Goal: Communication & Community: Answer question/provide support

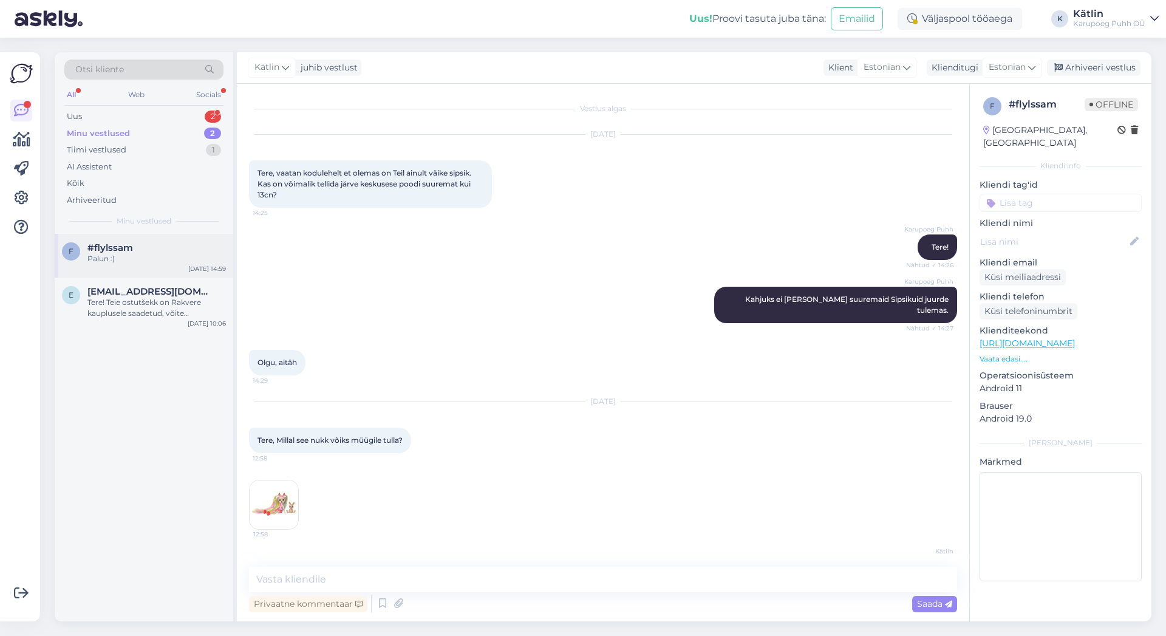
scroll to position [5243, 0]
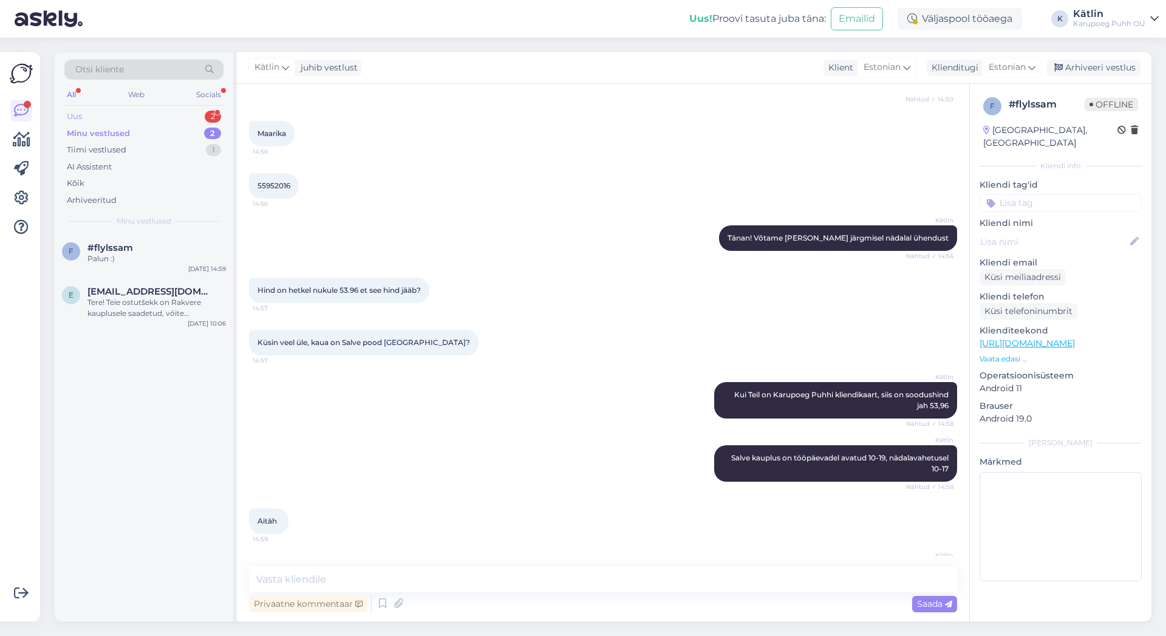
click at [91, 115] on div "Uus 2" at bounding box center [143, 116] width 159 height 17
click at [142, 254] on div "Attachment" at bounding box center [156, 258] width 138 height 11
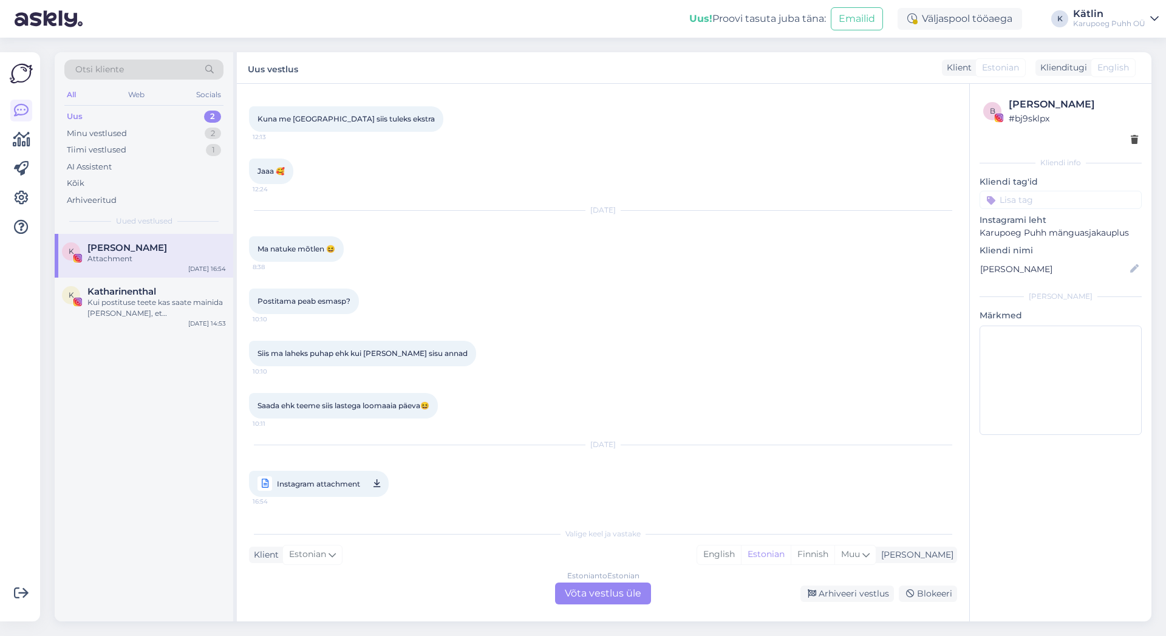
click at [353, 481] on span "Instagram attachment" at bounding box center [318, 483] width 83 height 15
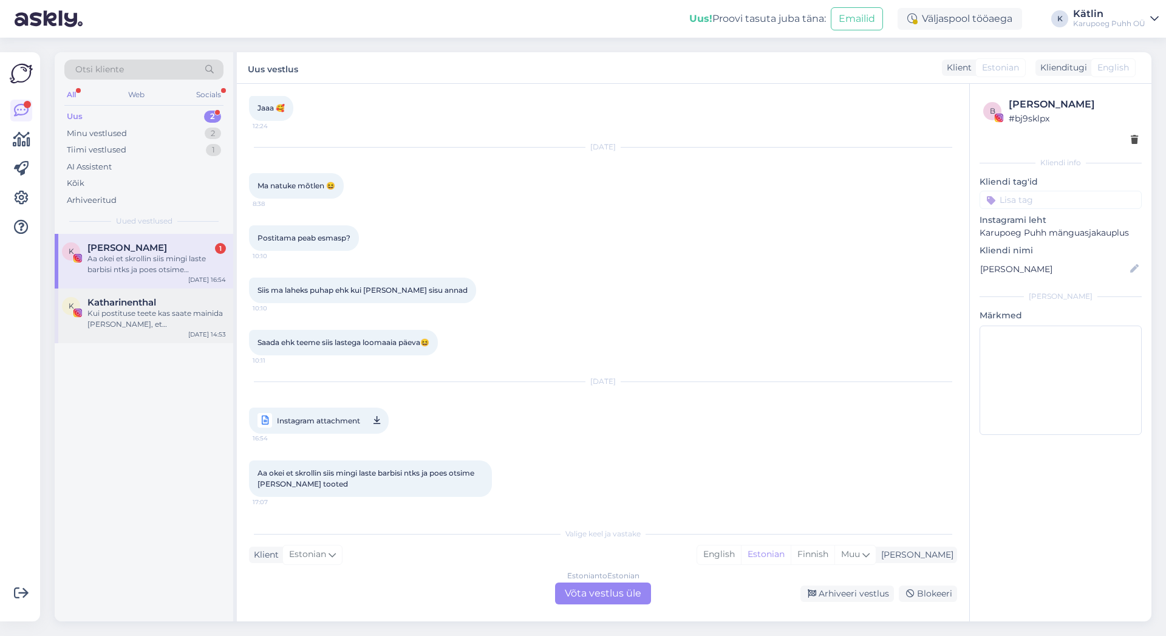
click at [131, 327] on div "Kui postituse teete kas saate mainida [PERSON_NAME], et [PERSON_NAME] mängunurk…" at bounding box center [156, 319] width 138 height 22
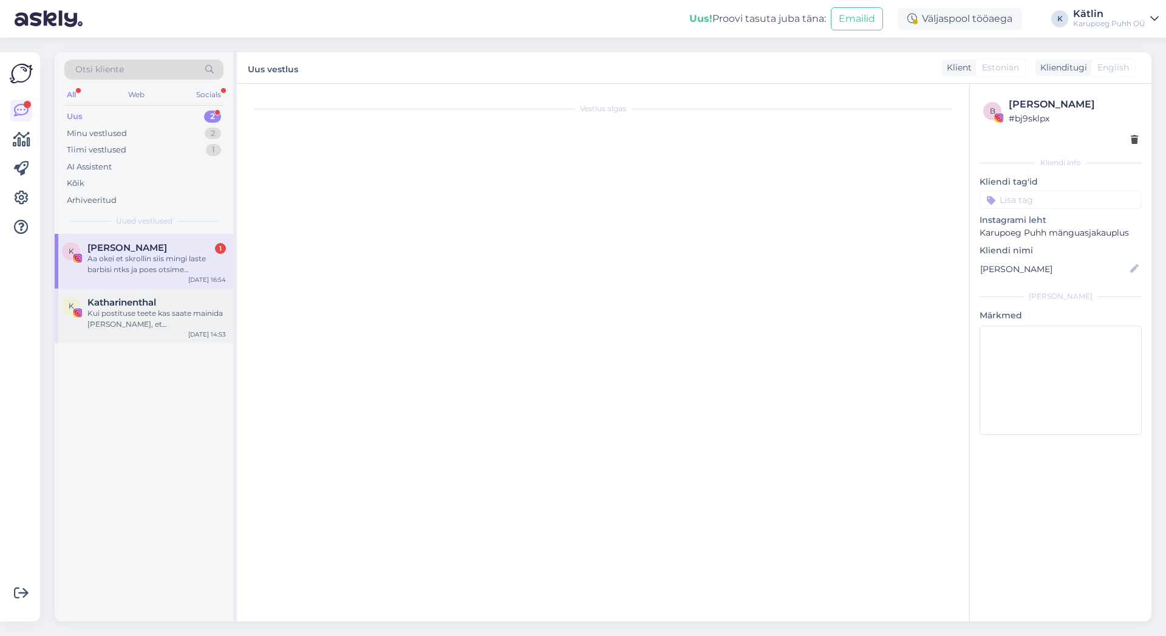
scroll to position [171, 0]
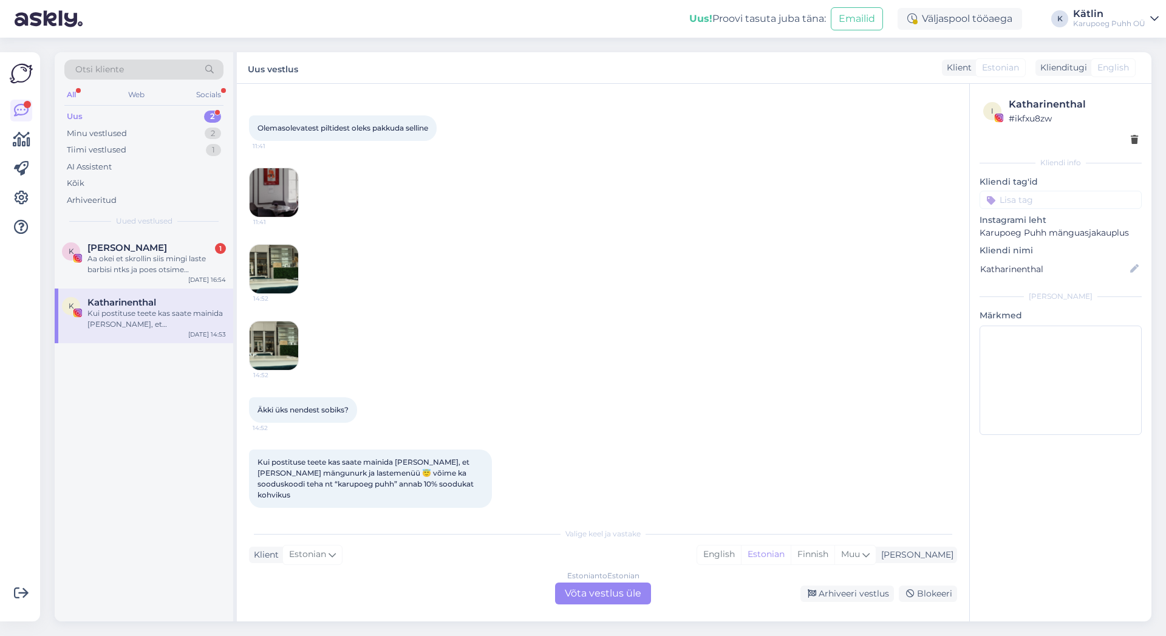
click at [288, 205] on img at bounding box center [274, 192] width 49 height 49
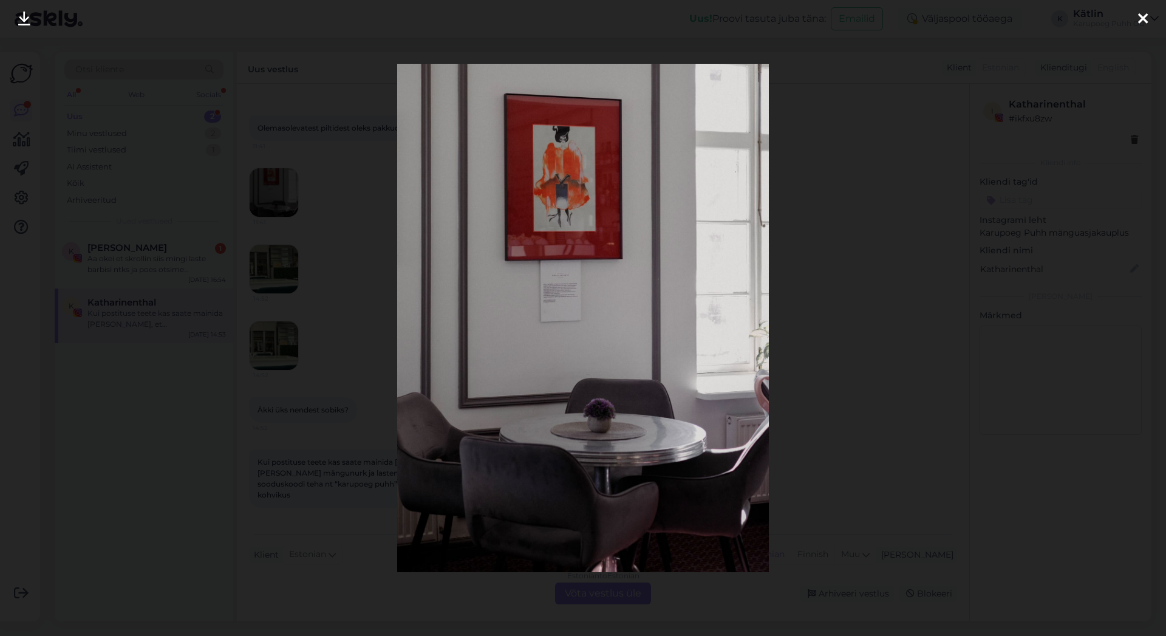
click at [1137, 23] on div at bounding box center [1143, 19] width 24 height 38
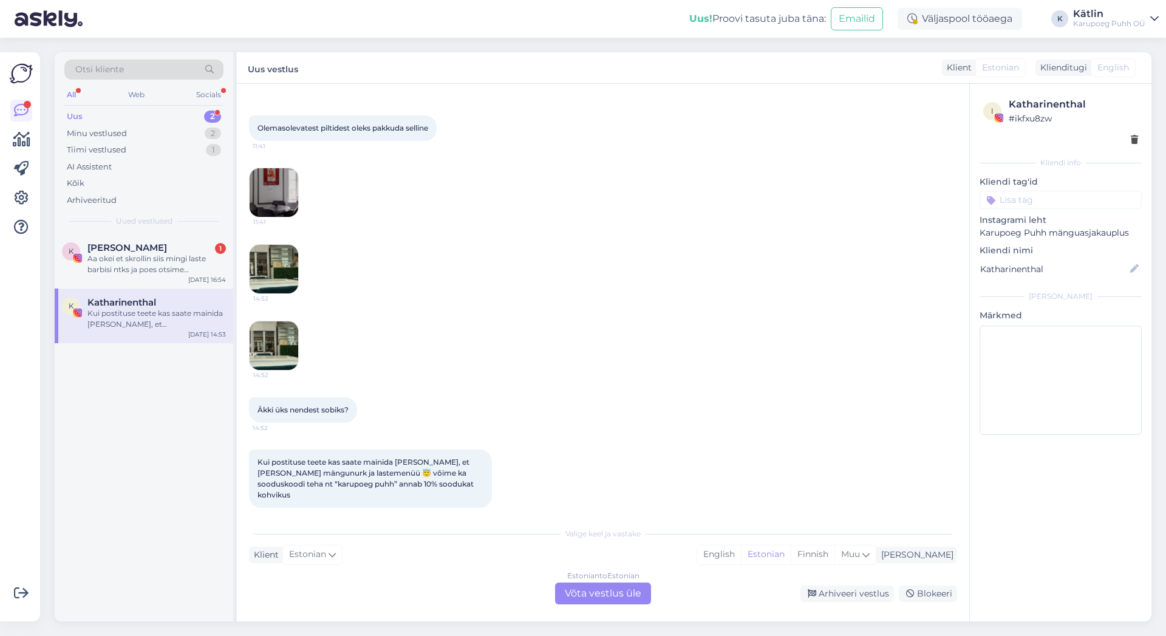
click at [284, 276] on img at bounding box center [274, 269] width 49 height 49
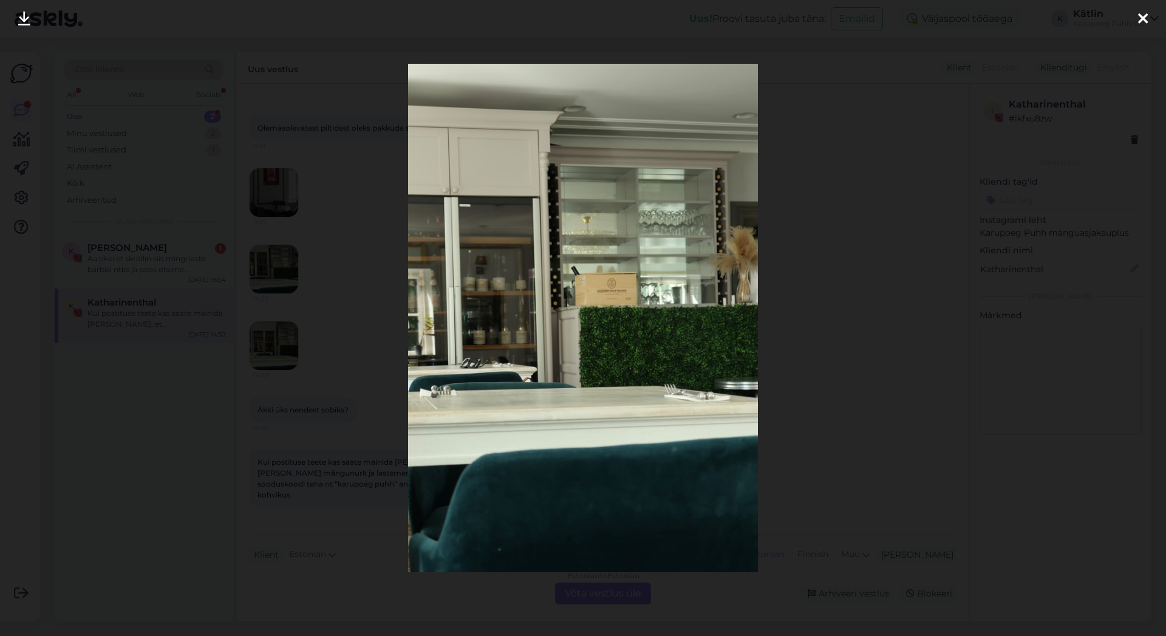
click at [1140, 22] on icon at bounding box center [1143, 20] width 10 height 16
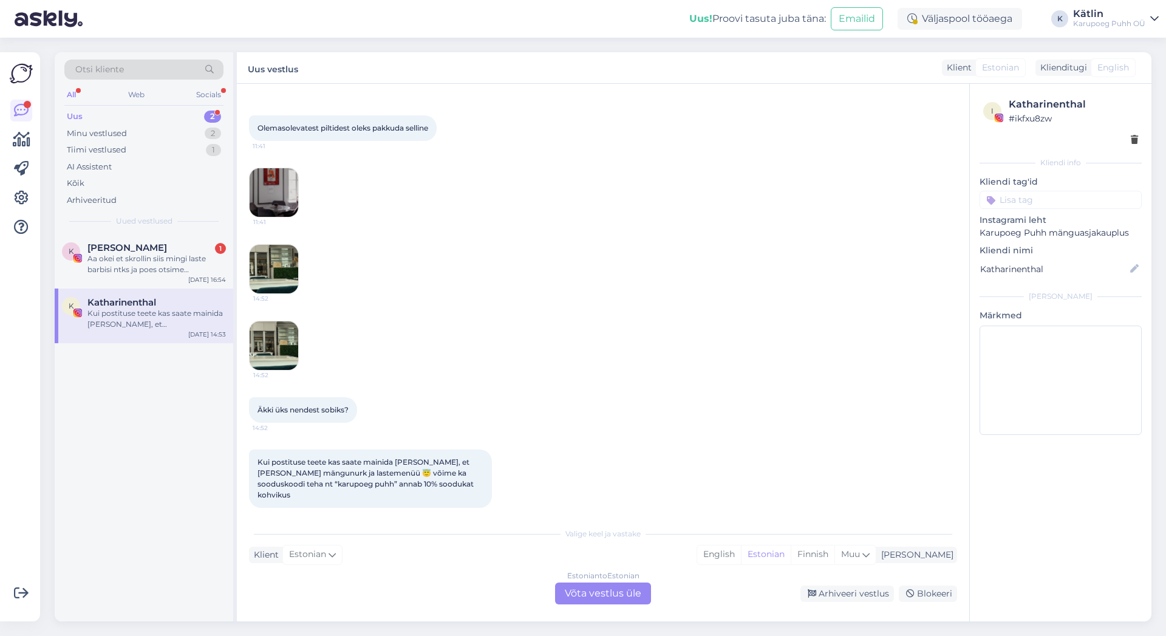
click at [268, 360] on img at bounding box center [274, 345] width 49 height 49
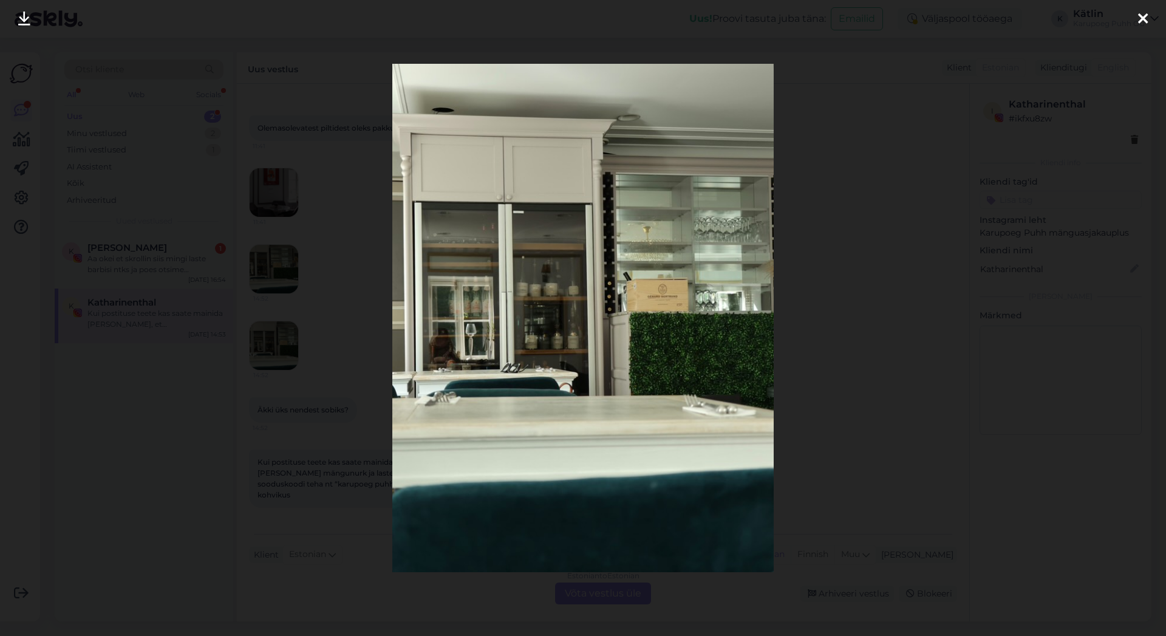
click at [1148, 12] on div at bounding box center [1143, 19] width 24 height 38
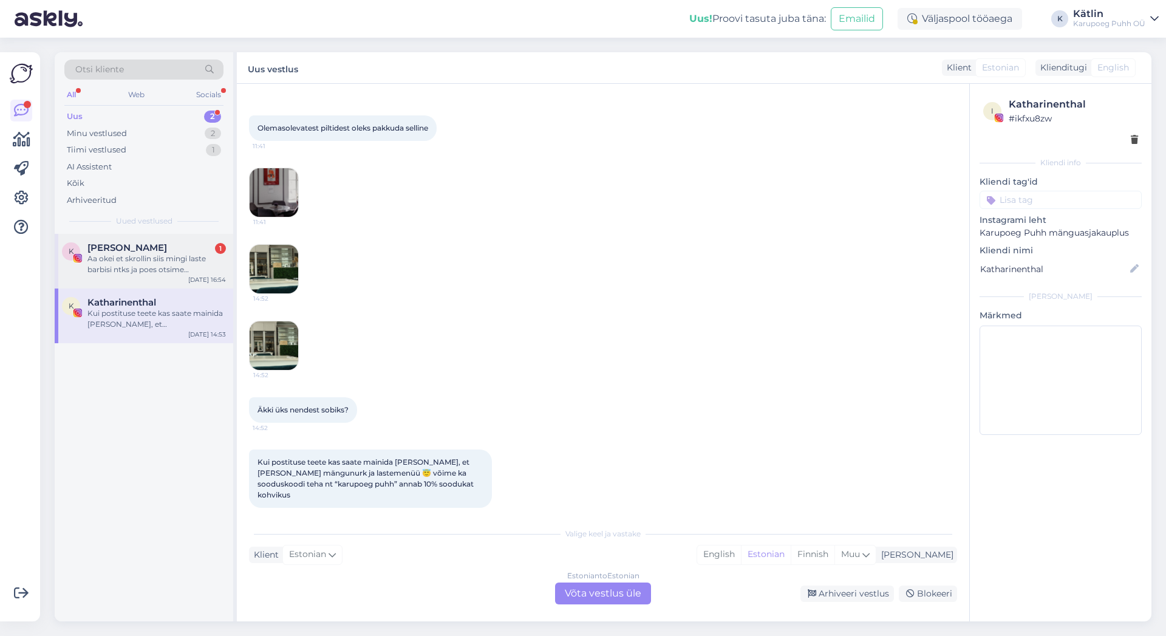
click at [136, 250] on span "[PERSON_NAME]" at bounding box center [127, 247] width 80 height 11
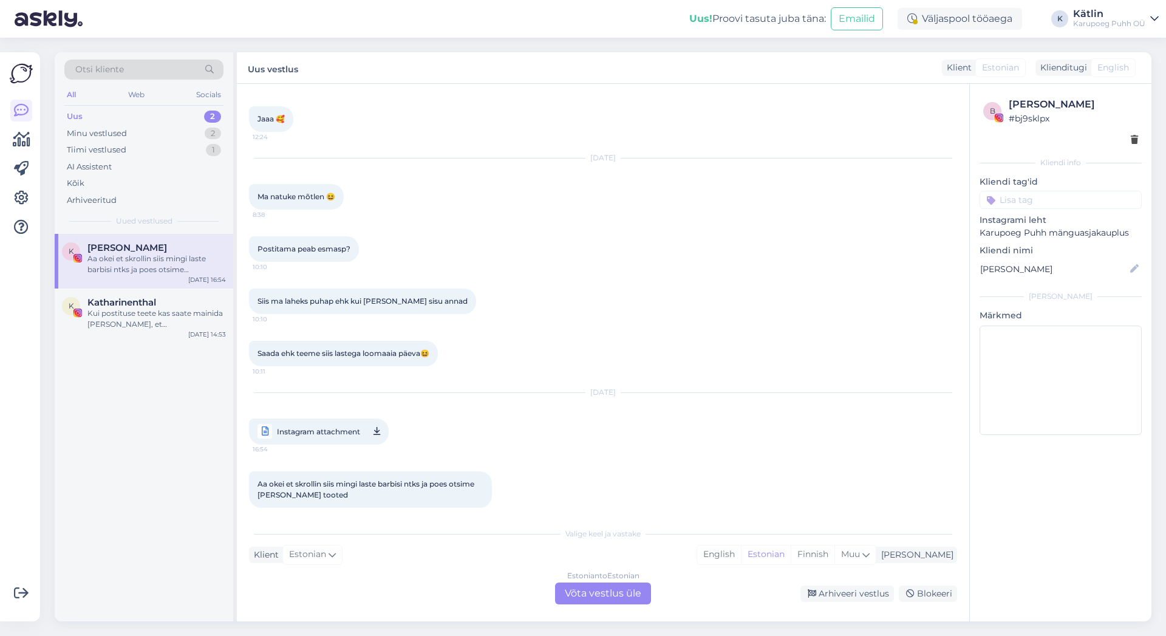
scroll to position [169, 0]
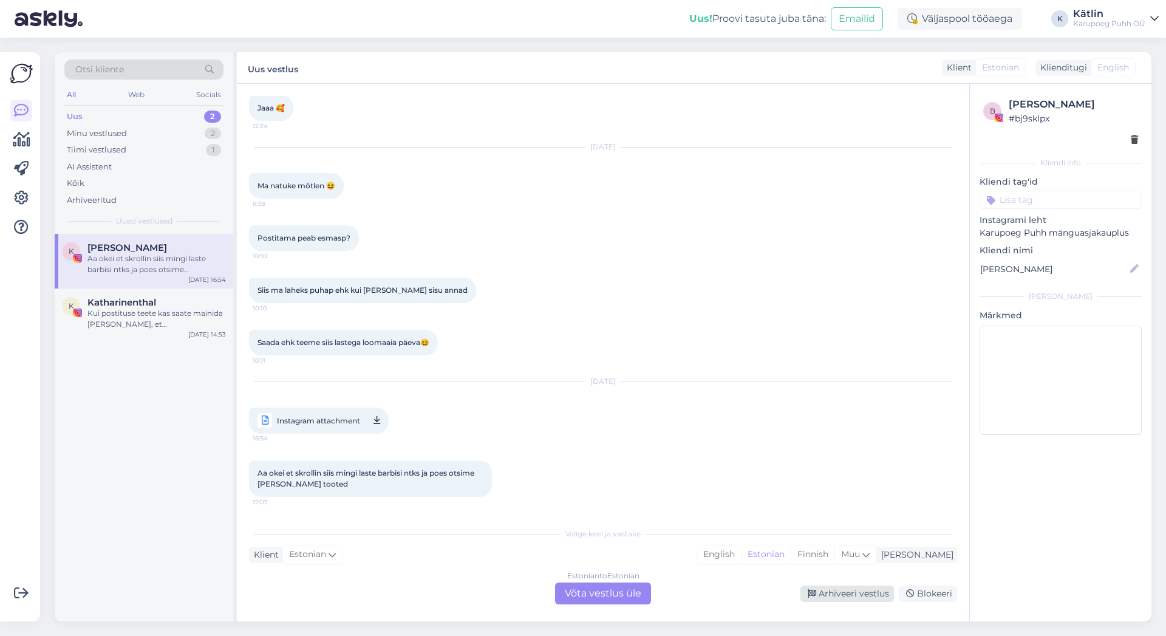
click at [865, 594] on div "Arhiveeri vestlus" at bounding box center [847, 593] width 94 height 16
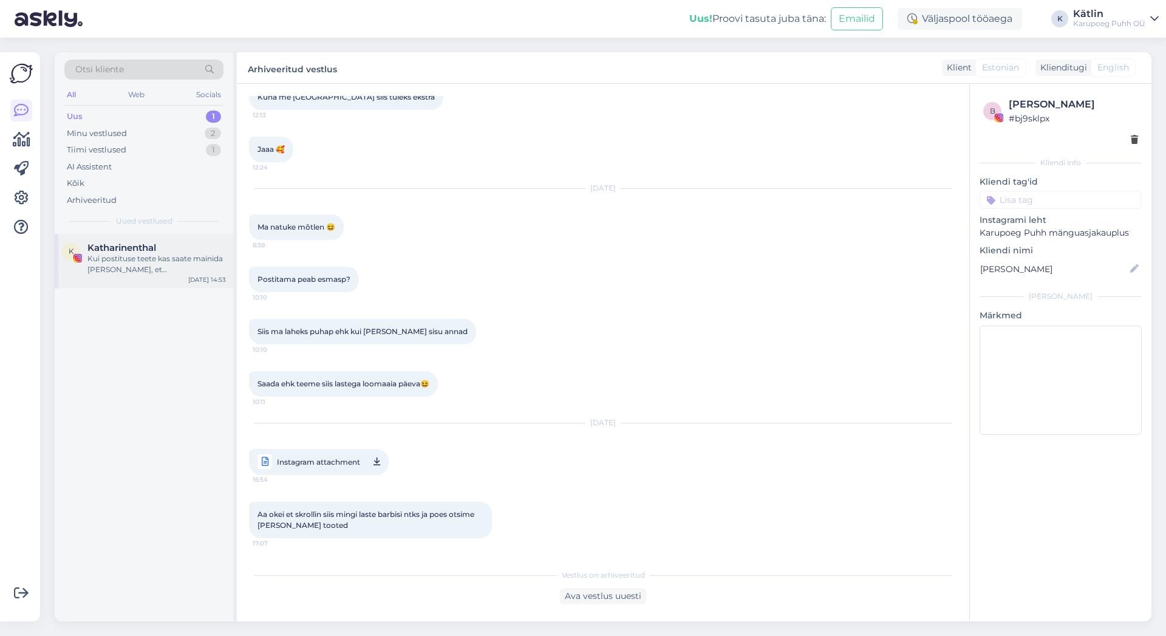
click at [163, 268] on div "Kui postituse teete kas saate mainida [PERSON_NAME], et [PERSON_NAME] mängunurk…" at bounding box center [156, 264] width 138 height 22
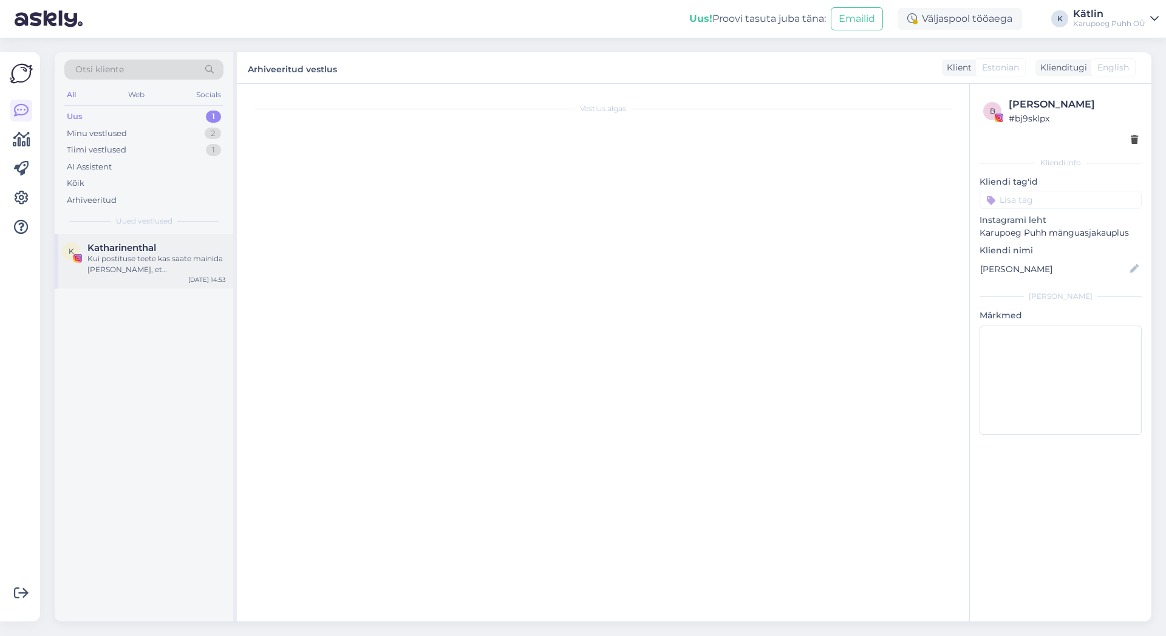
scroll to position [171, 0]
